Goal: Transaction & Acquisition: Purchase product/service

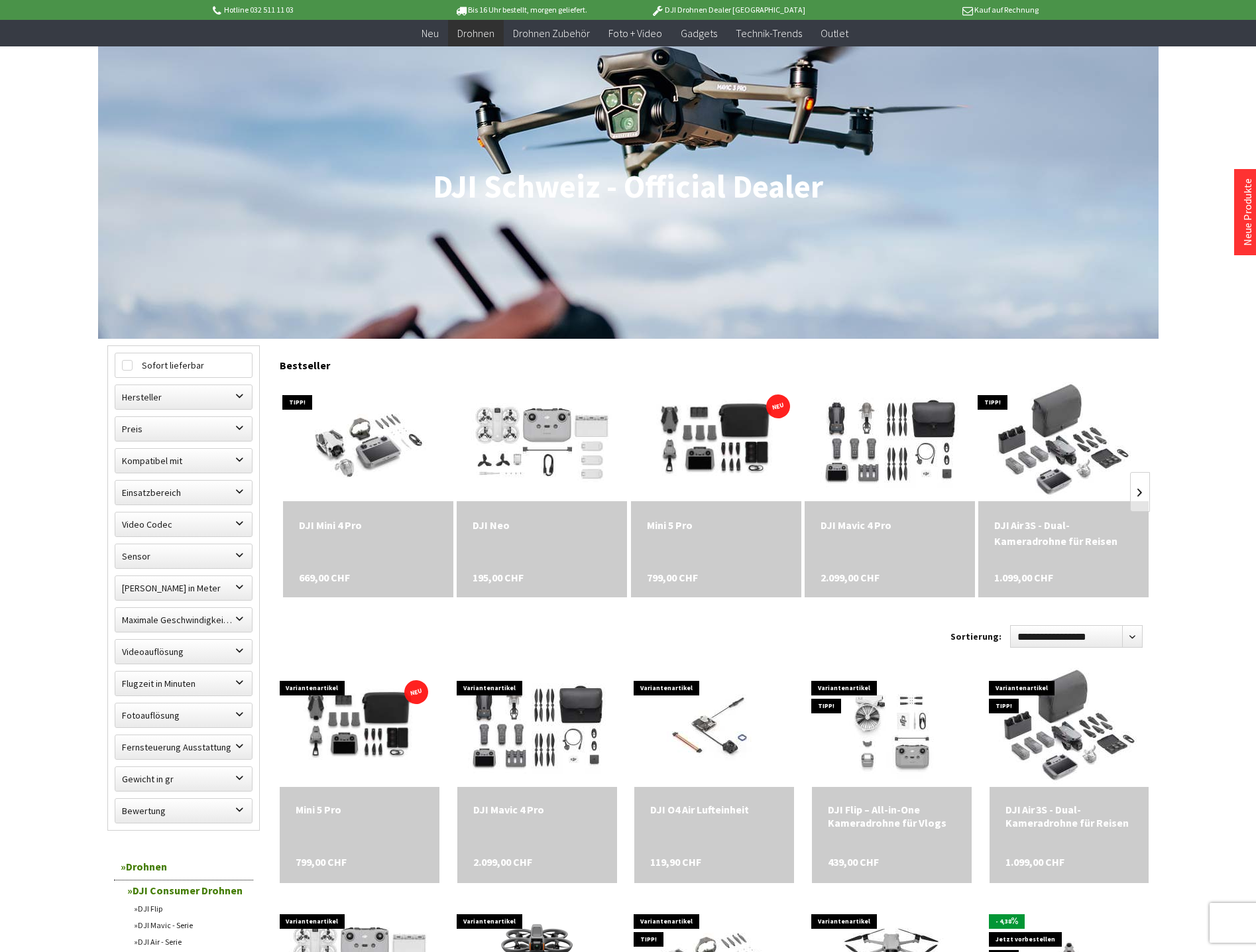
scroll to position [132, 0]
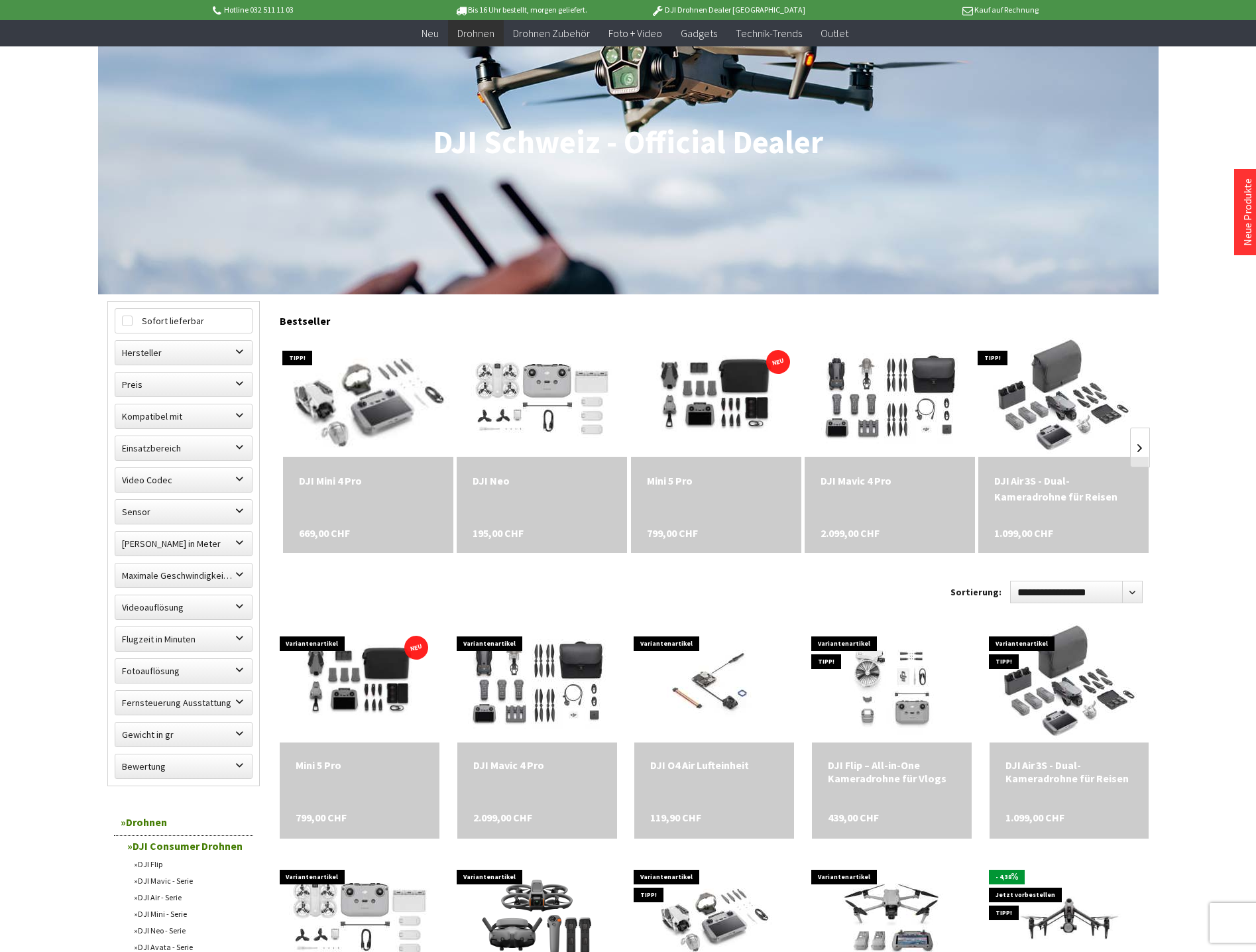
click at [352, 402] on img at bounding box center [368, 397] width 209 height 167
click at [325, 535] on span "669,00 CHF" at bounding box center [324, 533] width 51 height 16
